Goal: Navigation & Orientation: Understand site structure

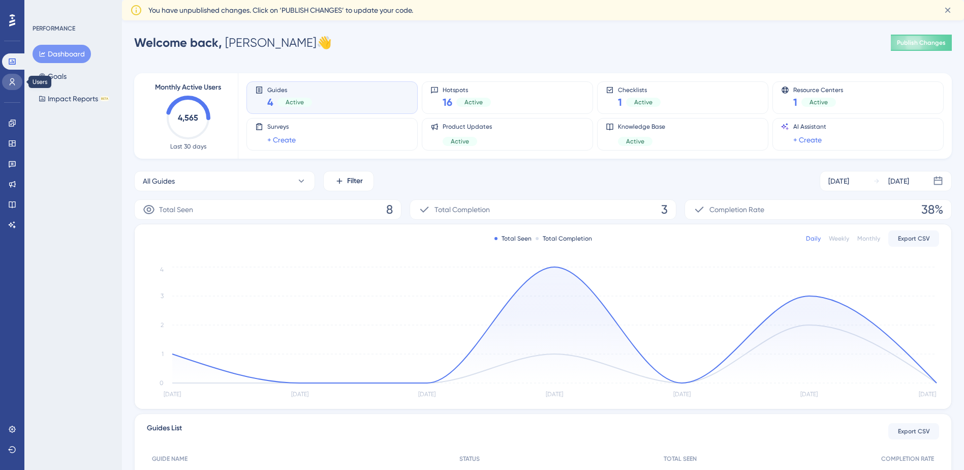
click at [4, 85] on link at bounding box center [12, 82] width 20 height 16
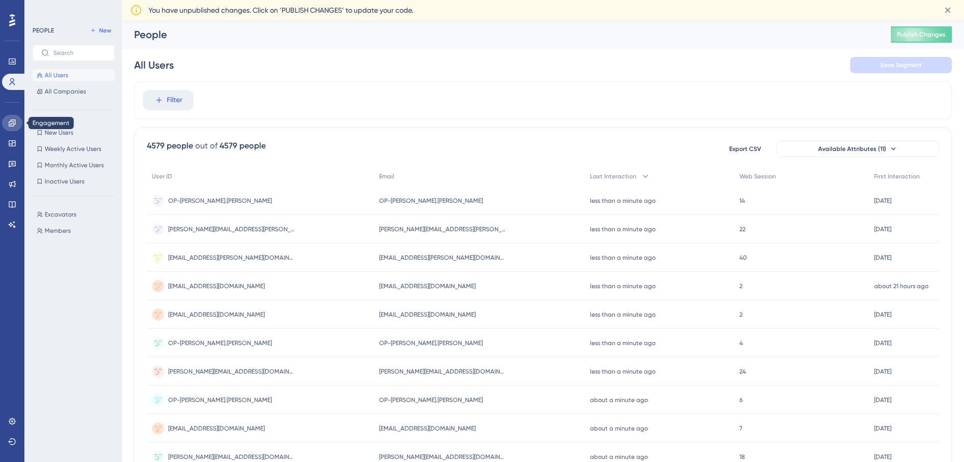
click at [4, 128] on link at bounding box center [12, 123] width 20 height 16
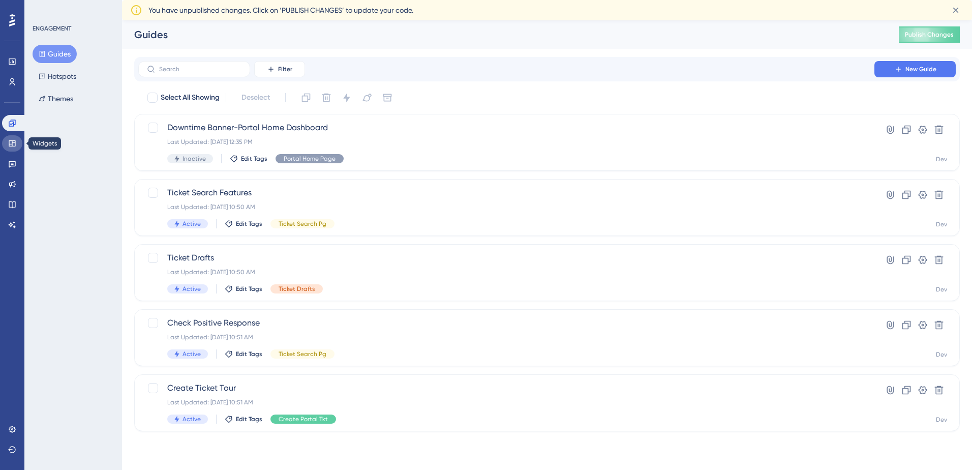
click at [7, 144] on link at bounding box center [12, 143] width 20 height 16
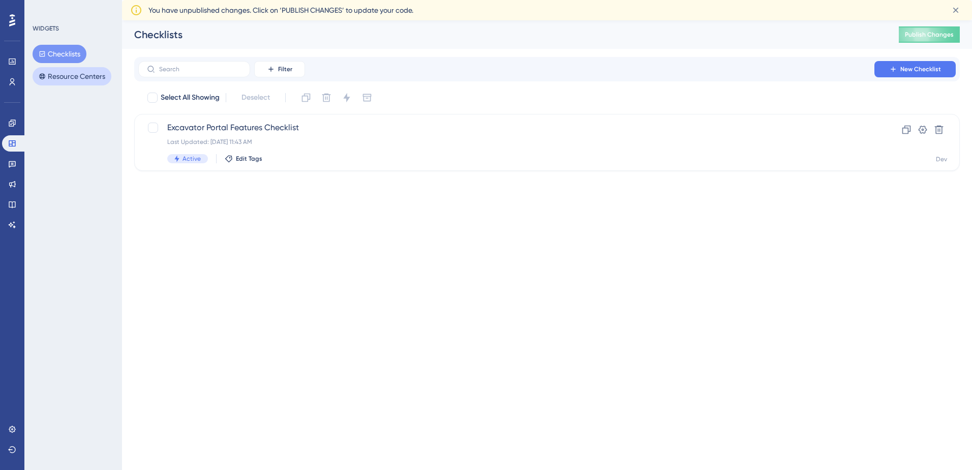
click at [50, 73] on button "Resource Centers" at bounding box center [72, 76] width 79 height 18
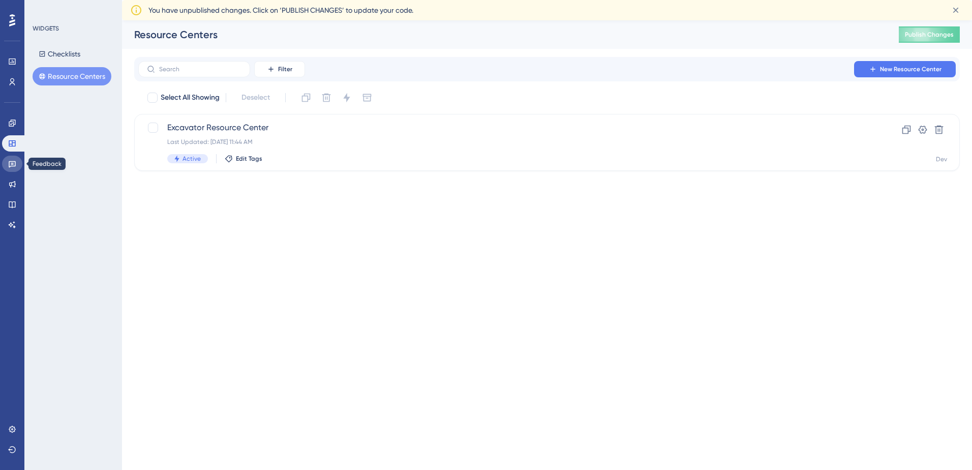
click at [7, 160] on link at bounding box center [12, 164] width 20 height 16
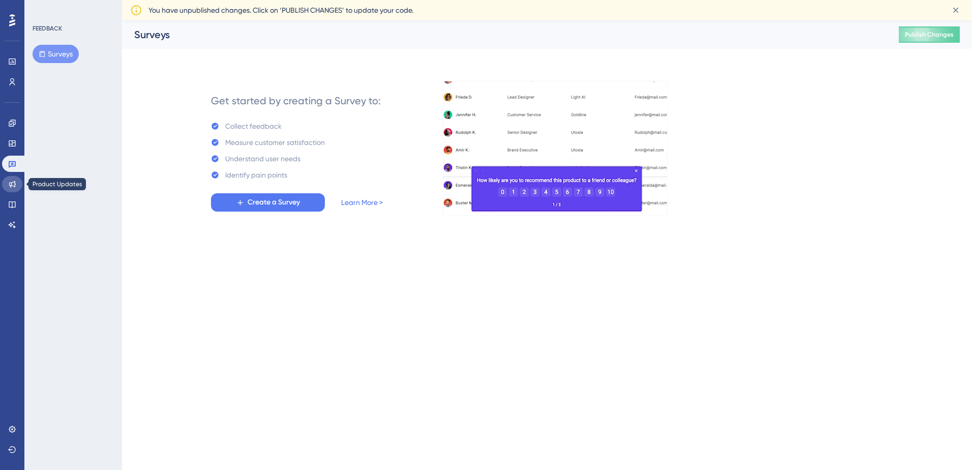
click at [10, 187] on icon at bounding box center [12, 184] width 8 height 8
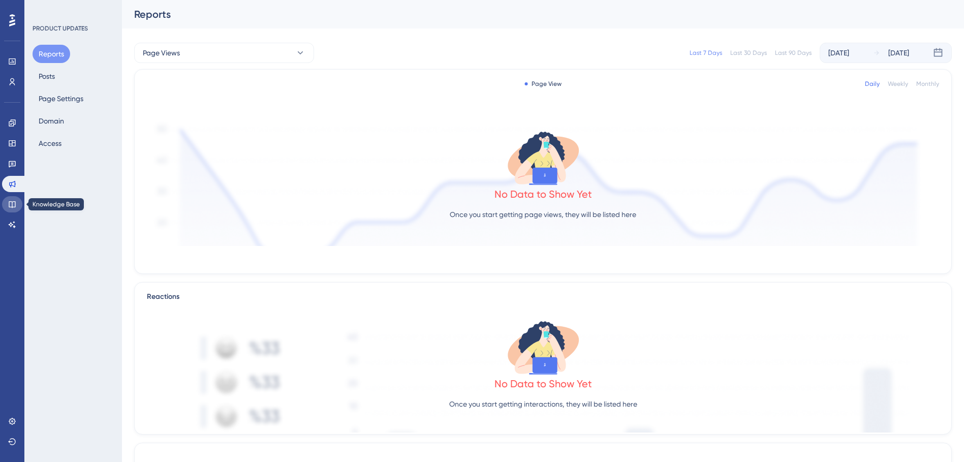
click at [10, 205] on icon at bounding box center [12, 204] width 8 height 8
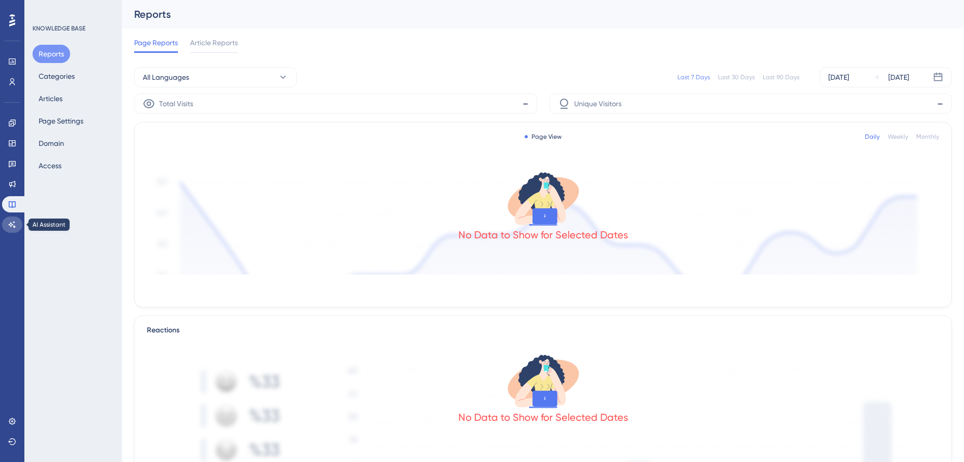
click at [15, 224] on icon at bounding box center [12, 225] width 8 height 8
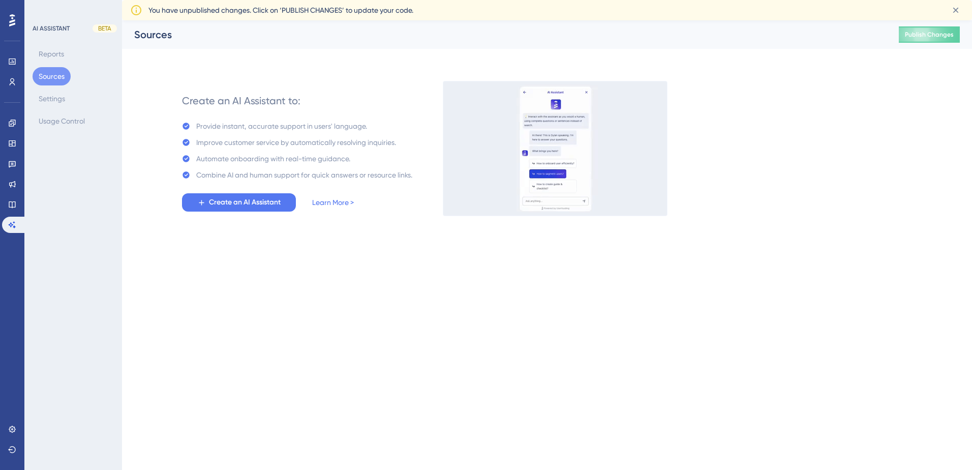
click at [16, 24] on div at bounding box center [12, 20] width 16 height 16
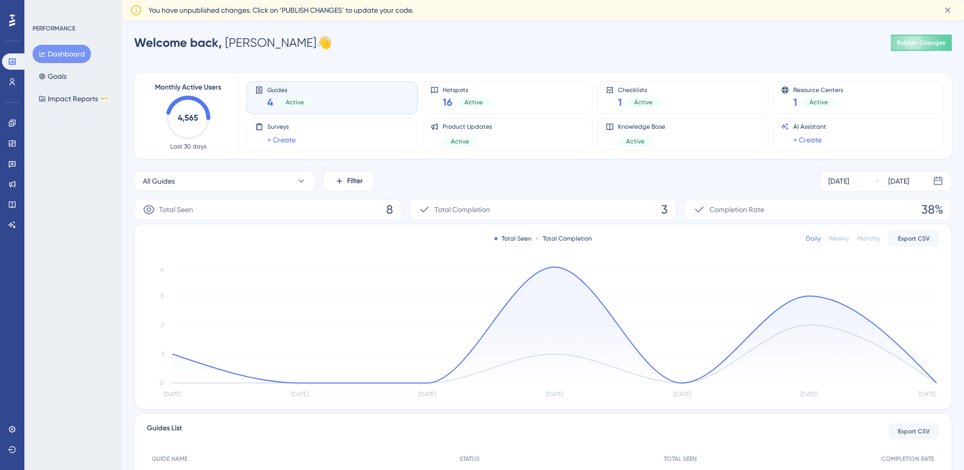
click at [13, 20] on icon at bounding box center [12, 20] width 6 height 12
click at [950, 9] on icon at bounding box center [949, 11] width 6 height 6
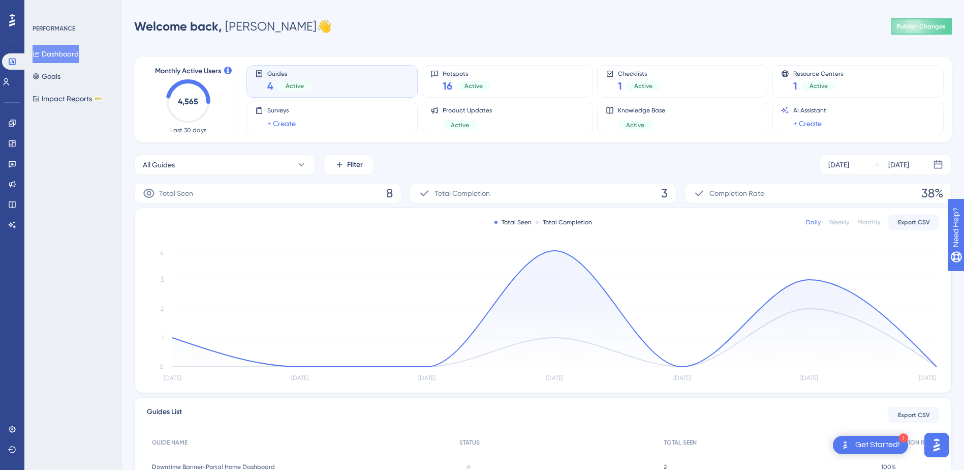
click at [864, 440] on div "Get Started!" at bounding box center [878, 444] width 45 height 11
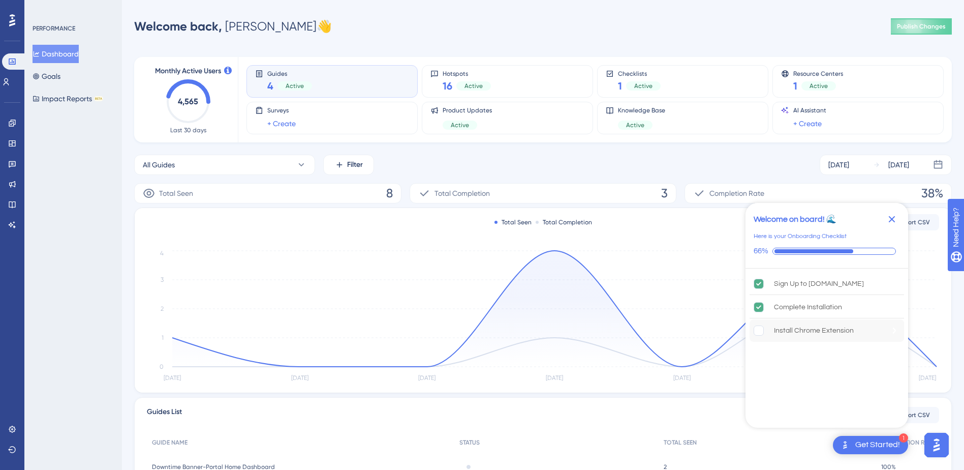
click at [817, 330] on div "Install Chrome Extension" at bounding box center [814, 330] width 80 height 12
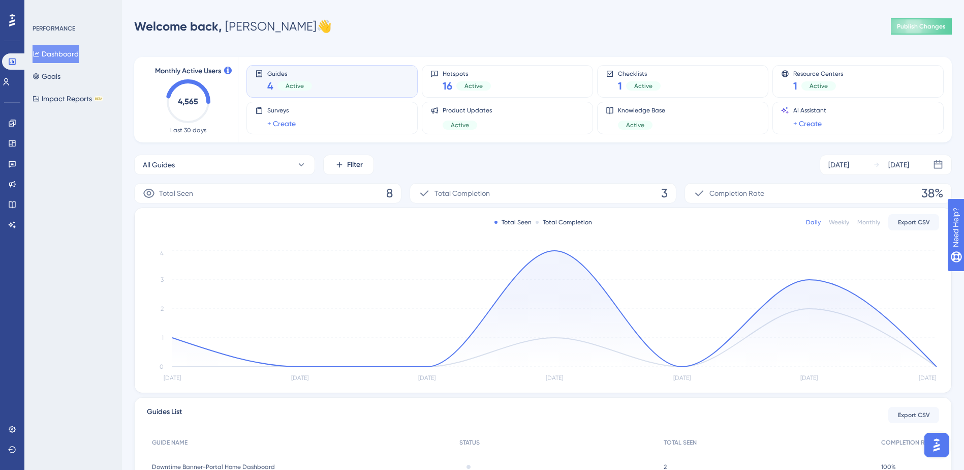
click at [614, 25] on div "Welcome back, [PERSON_NAME] 👋 Publish Changes" at bounding box center [543, 26] width 818 height 20
click at [932, 444] on img "Open AI Assistant Launcher" at bounding box center [937, 445] width 18 height 18
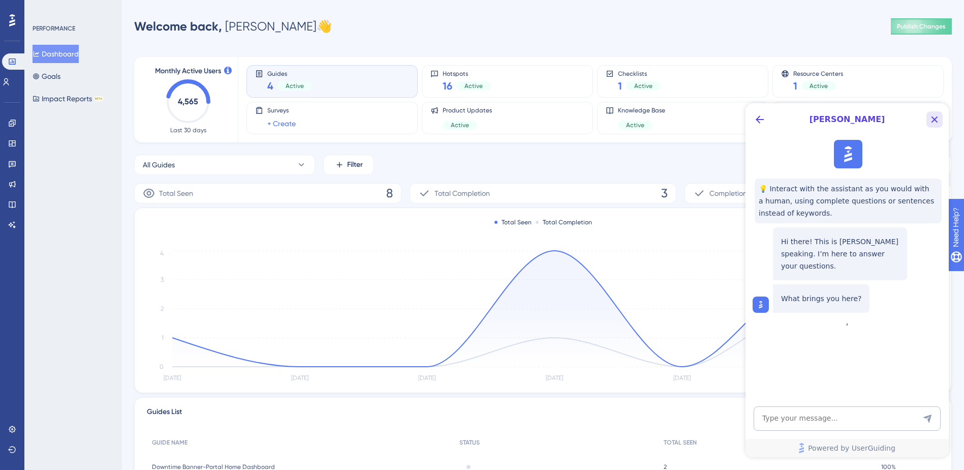
click at [931, 118] on icon "Close Button" at bounding box center [935, 119] width 12 height 12
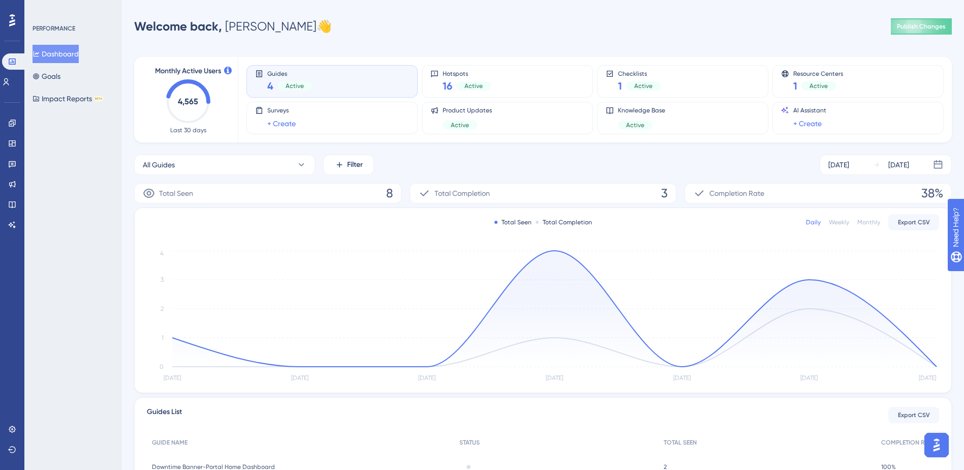
click at [938, 444] on img "Open AI Assistant Launcher" at bounding box center [937, 445] width 18 height 18
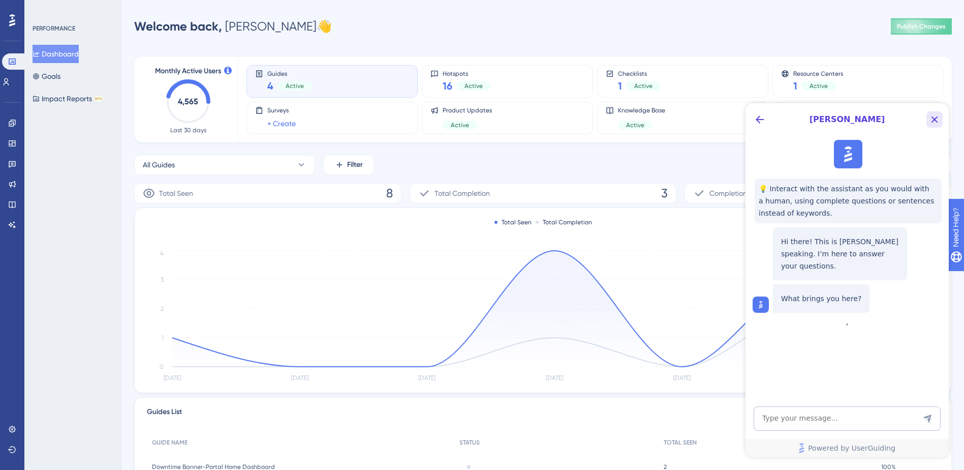
click at [934, 119] on icon "Close Button" at bounding box center [935, 119] width 12 height 12
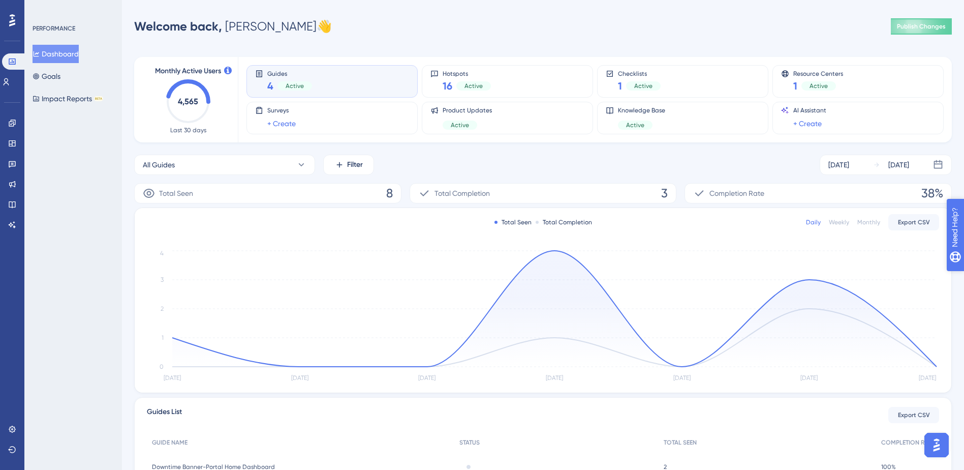
click at [961, 280] on icon "open resource center" at bounding box center [961, 279] width 11 height 11
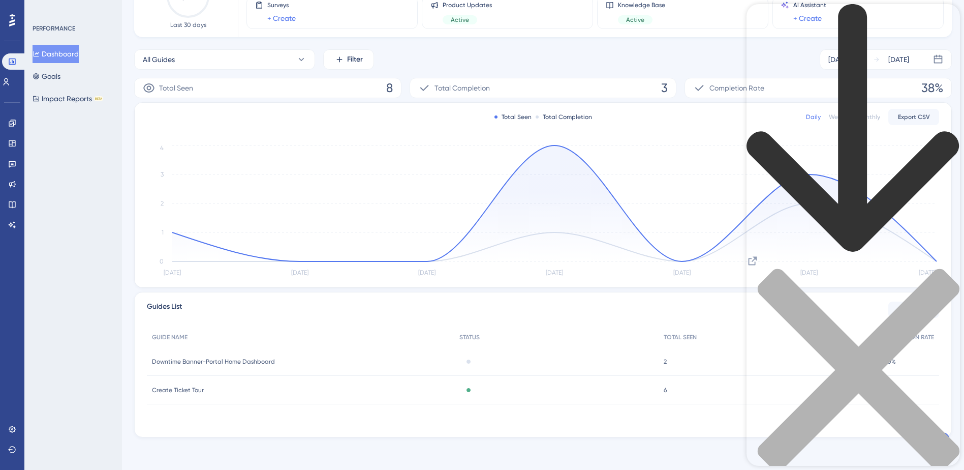
click at [765, 19] on icon "back to header" at bounding box center [854, 128] width 214 height 249
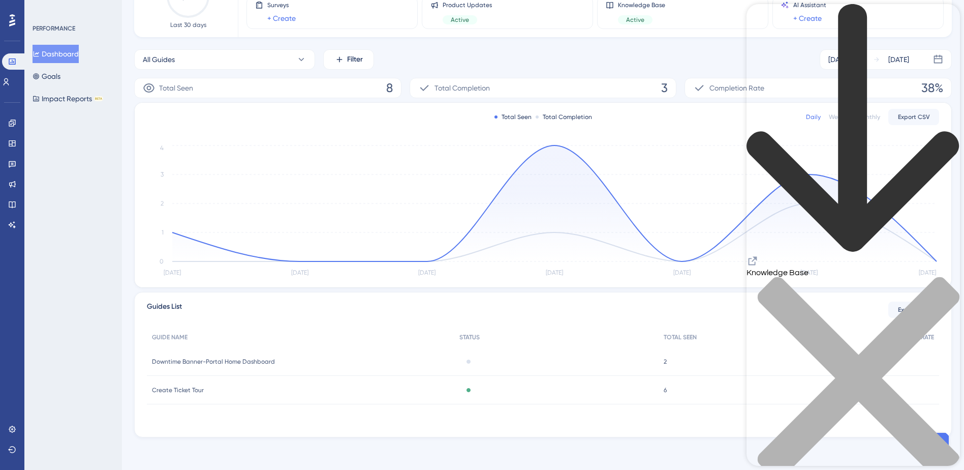
click at [593, 459] on div "Performance Users Engagement Widgets Feedback Product Updates Knowledge Base AI…" at bounding box center [482, 182] width 964 height 575
